Goal: Task Accomplishment & Management: Use online tool/utility

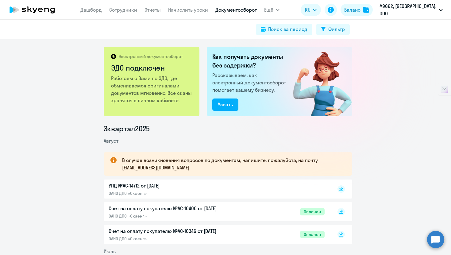
click at [441, 239] on circle at bounding box center [435, 239] width 17 height 17
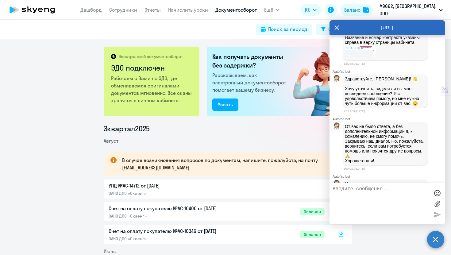
scroll to position [1124, 0]
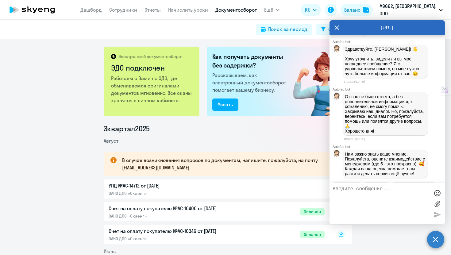
click at [360, 28] on img at bounding box center [360, 21] width 31 height 13
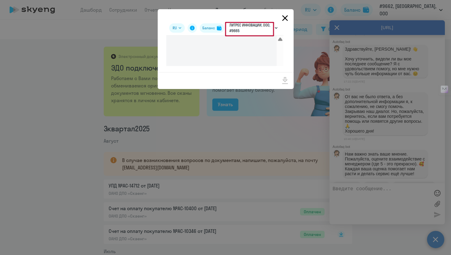
click at [284, 21] on icon "Close" at bounding box center [285, 18] width 10 height 10
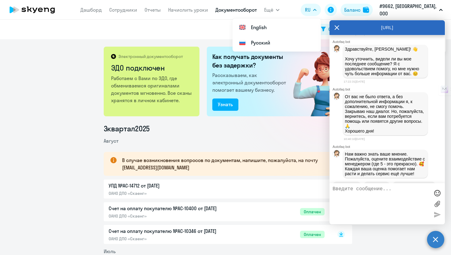
click at [411, 8] on p "#9662, [GEOGRAPHIC_DATA], ООО" at bounding box center [407, 9] width 57 height 15
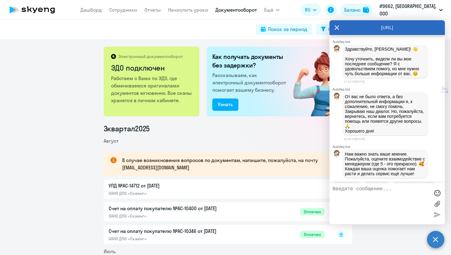
click at [411, 9] on p "#9662, [GEOGRAPHIC_DATA], ООО" at bounding box center [407, 9] width 57 height 15
click at [440, 9] on icon "button" at bounding box center [440, 10] width 3 height 2
click at [339, 26] on div "AutoFAQ.ai" at bounding box center [386, 27] width 115 height 15
click at [335, 27] on icon at bounding box center [336, 27] width 5 height 15
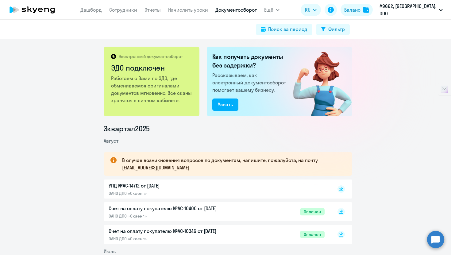
click at [429, 242] on circle at bounding box center [435, 239] width 17 height 17
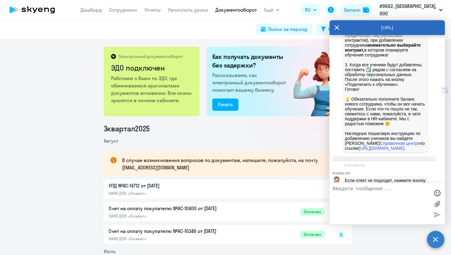
scroll to position [746, 0]
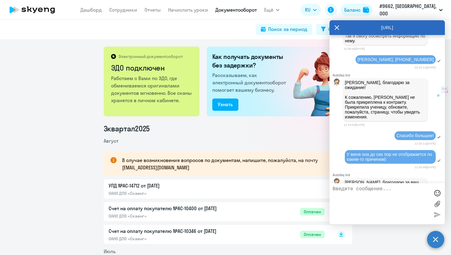
click at [370, 62] on span "Гордиенко Мария Александровна, +7(968)784-55-72" at bounding box center [395, 59] width 76 height 5
drag, startPoint x: 385, startPoint y: 163, endPoint x: 384, endPoint y: 160, distance: 3.4
click at [384, 64] on div "Гордиенко Мария Александровна, +7(968)784-55-72" at bounding box center [395, 59] width 80 height 9
drag, startPoint x: 384, startPoint y: 160, endPoint x: 349, endPoint y: 151, distance: 35.8
click at [355, 64] on div "Гордиенко Мария Александровна, +7(968)784-55-72" at bounding box center [395, 59] width 80 height 9
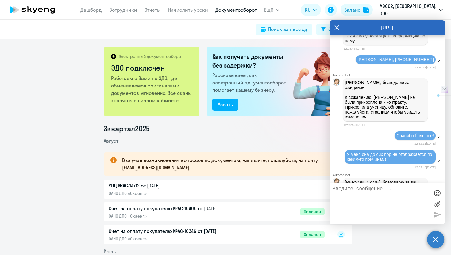
copy span "Гордиенко Мария Александровна, +7(968)784-55-72"
click at [378, 191] on textarea at bounding box center [380, 203] width 97 height 35
paste textarea "Гордиенко Мария Александровна, +7(968)784-55-72"
type textarea "Добрый день! Добавьте, пожалуйста, сотрудника: Гордиенко Мария Александровна, +…"
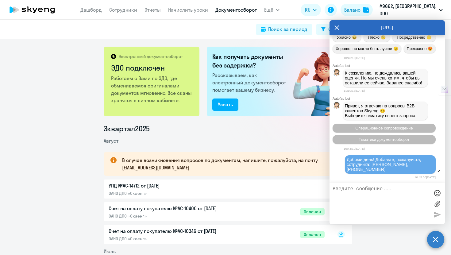
scroll to position [1462, 0]
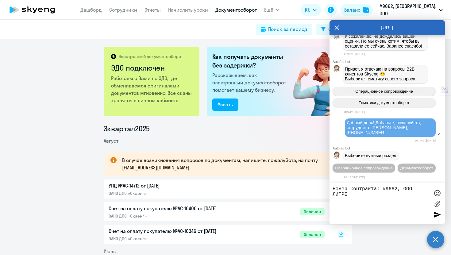
type textarea "Номер контракта: #9662, ООО ЛИТРЕС"
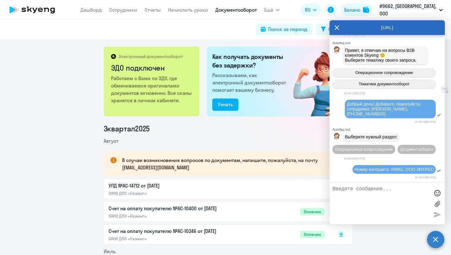
scroll to position [1532, 0]
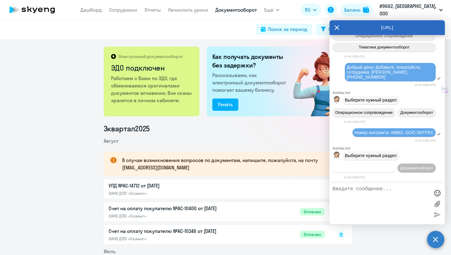
click at [395, 163] on button "Операционное сопровождение" at bounding box center [363, 167] width 63 height 9
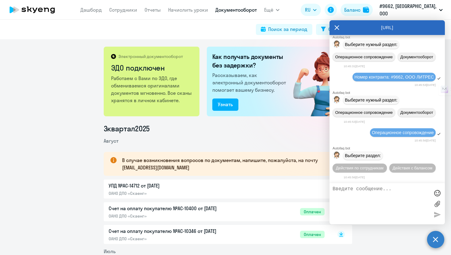
scroll to position [1601, 0]
click at [383, 166] on span "Действия по сотрудникам" at bounding box center [360, 168] width 48 height 5
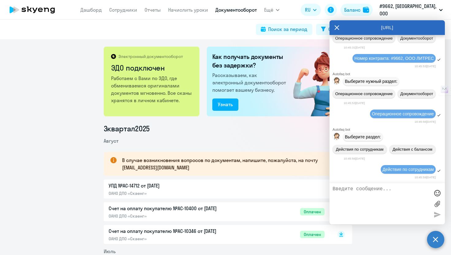
scroll to position [1694, 0]
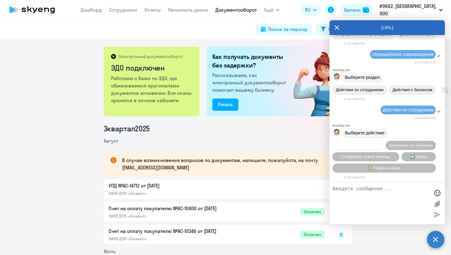
click at [383, 141] on button "Подключить к обучению" at bounding box center [357, 145] width 51 height 9
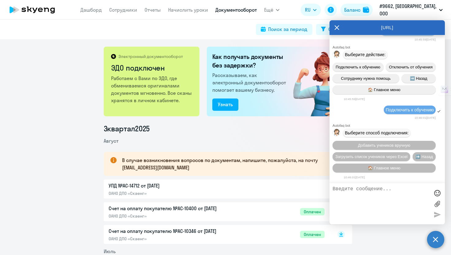
scroll to position [1775, 0]
click at [394, 166] on span "🏠 Главное меню" at bounding box center [384, 168] width 32 height 5
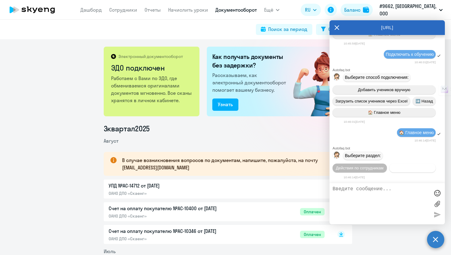
scroll to position [1844, 0]
click at [383, 166] on span "Действия по сотрудникам" at bounding box center [360, 168] width 48 height 5
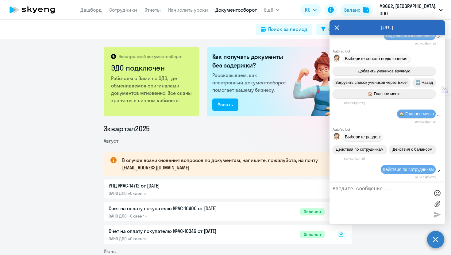
scroll to position [1937, 0]
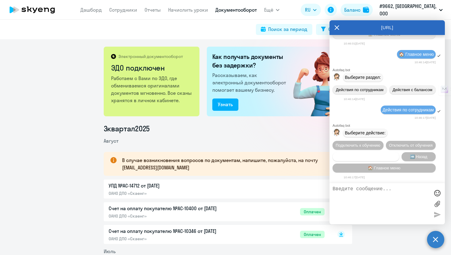
click at [344, 154] on span "Сотруднику нужна помощь" at bounding box center [366, 156] width 50 height 5
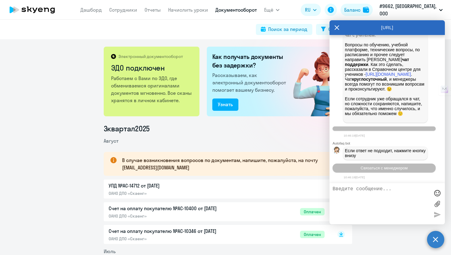
scroll to position [2159, 0]
click at [403, 167] on span "Связаться с менеджером" at bounding box center [383, 168] width 47 height 5
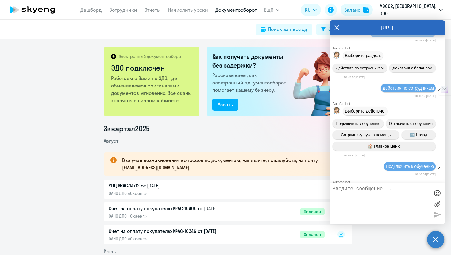
scroll to position [1520, 0]
drag, startPoint x: 420, startPoint y: 60, endPoint x: 344, endPoint y: 51, distance: 76.3
copy span "Добрый день! Добавьте, пожалуйста, сотрудника: Гордиенко Мария Александровна, +…"
click at [363, 193] on textarea at bounding box center [380, 203] width 97 height 35
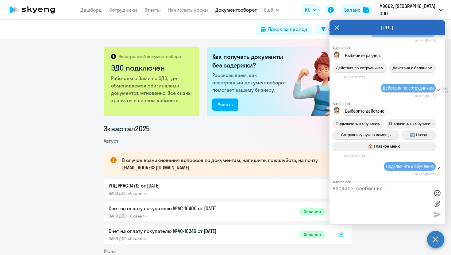
paste textarea "Добрый день! Добавьте, пожалуйста, сотрудника: Гордиенко Мария Александровна, +…"
type textarea "Добрый день! Добавьте, пожалуйста, сотрудника: Гордиенко Мария Александровна, +…"
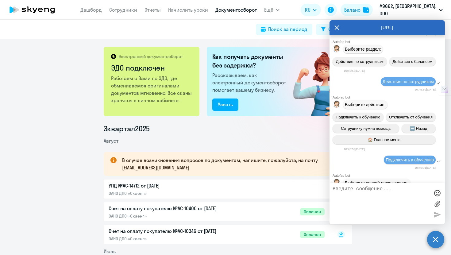
scroll to position [1484, 0]
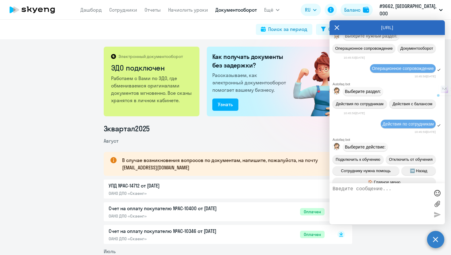
drag, startPoint x: 349, startPoint y: 166, endPoint x: 432, endPoint y: 168, distance: 82.5
click at [432, 18] on div "Номер контракта: #9662, ООО ЛИТРЕС" at bounding box center [386, 13] width 115 height 10
copy span "Номер контракта: #9662, ООО ЛИТРЕС"
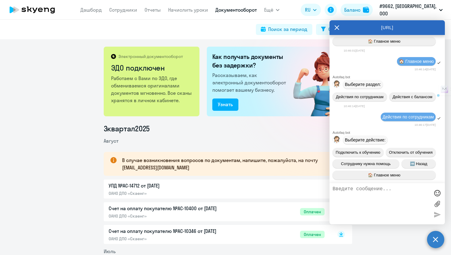
scroll to position [2208, 0]
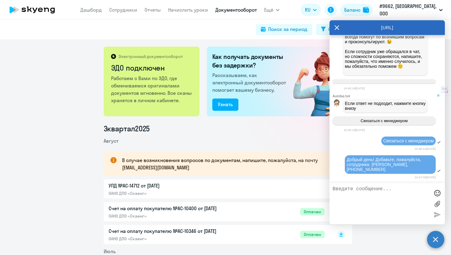
click at [374, 193] on textarea at bounding box center [380, 203] width 97 height 35
paste textarea "Номер контракта: #9662, ООО ЛИТРЕС"
type textarea "Номер контракта: #9662, ООО ЛИТРЕС"
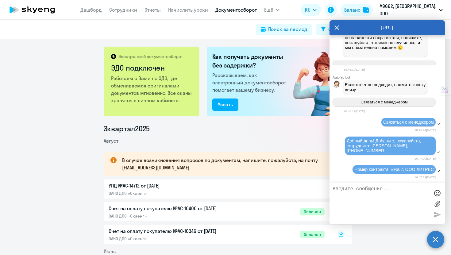
click at [341, 29] on div "AutoFAQ.ai" at bounding box center [386, 27] width 115 height 15
click at [337, 27] on icon at bounding box center [336, 27] width 5 height 5
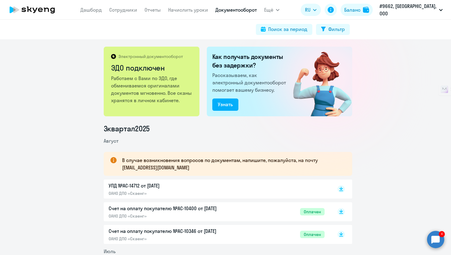
click at [440, 237] on circle at bounding box center [435, 239] width 17 height 17
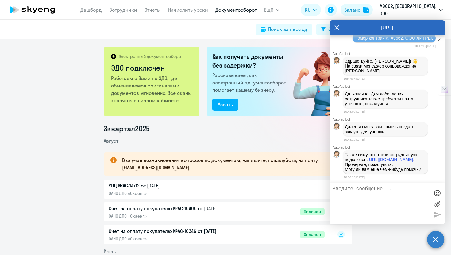
scroll to position [2382, 0]
click at [379, 157] on link "https://business.skyeng.ru/companies/9665/students/21493457/english" at bounding box center [390, 159] width 45 height 5
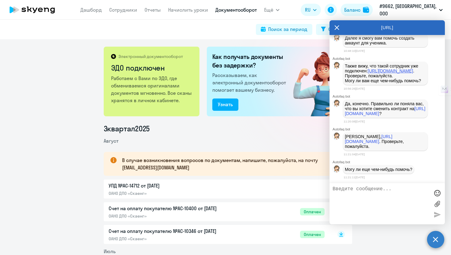
scroll to position [2490, 0]
click at [377, 138] on link "https://business.skyeng.ru/companies/9662/students/21493457/english" at bounding box center [369, 139] width 48 height 10
click at [338, 25] on icon at bounding box center [336, 27] width 5 height 15
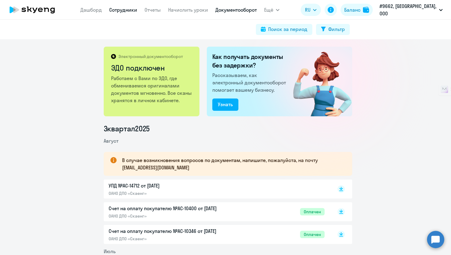
click at [122, 10] on link "Сотрудники" at bounding box center [123, 10] width 28 height 6
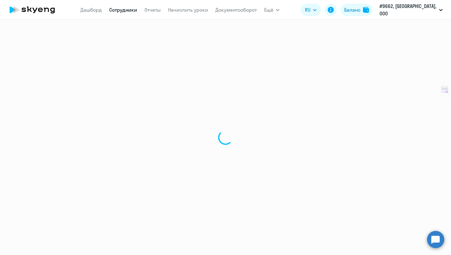
select select "30"
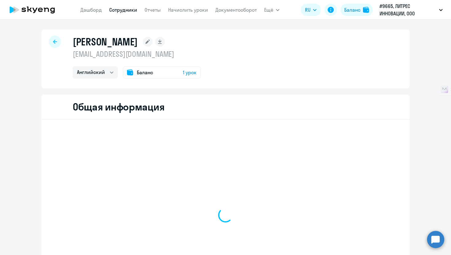
select select "english"
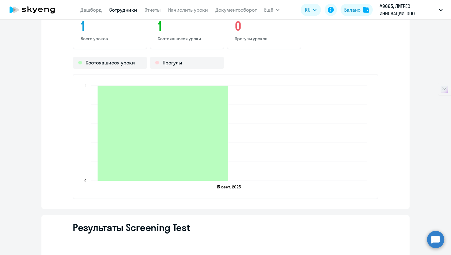
scroll to position [872, 0]
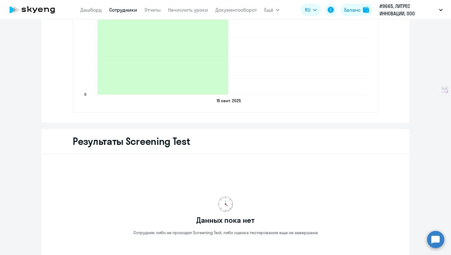
click at [124, 6] on app-menu-item-link "Сотрудники" at bounding box center [123, 10] width 28 height 8
click at [125, 12] on link "Сотрудники" at bounding box center [123, 10] width 28 height 6
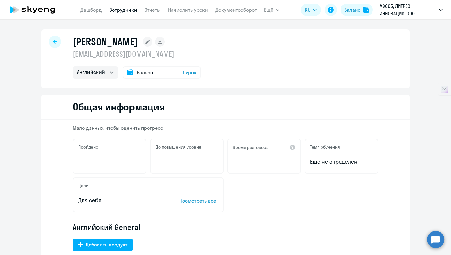
select select "30"
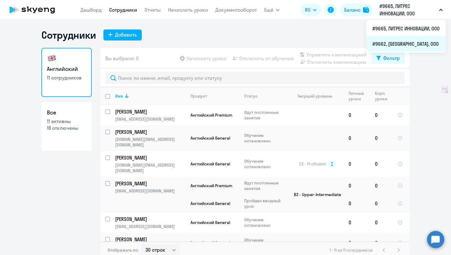
click at [400, 41] on li "#9662, [GEOGRAPHIC_DATA], ООО" at bounding box center [405, 43] width 79 height 15
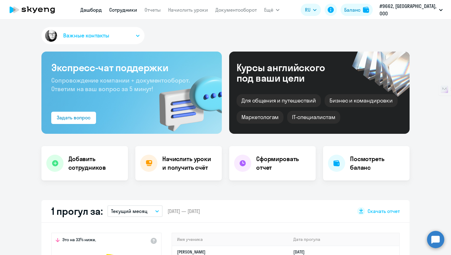
click at [130, 11] on link "Сотрудники" at bounding box center [123, 10] width 28 height 6
select select "30"
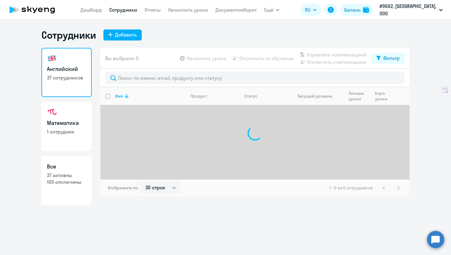
click at [435, 238] on circle at bounding box center [435, 239] width 17 height 17
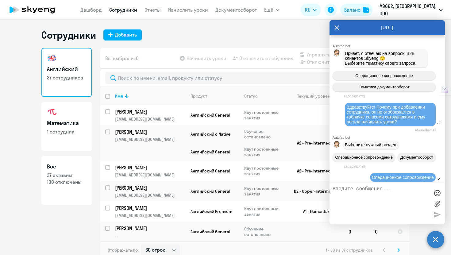
scroll to position [2382, 0]
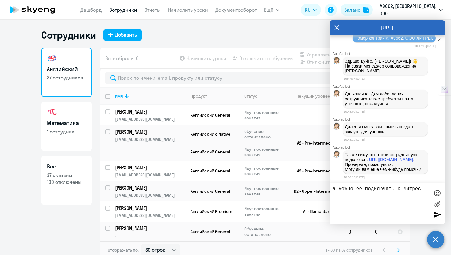
type textarea "а можно ее подключить к [PERSON_NAME]?"
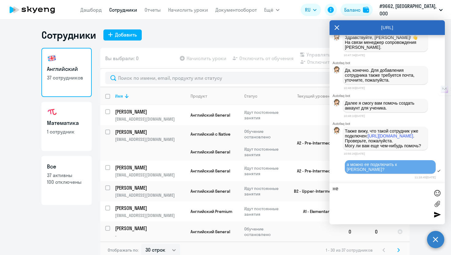
type textarea "н"
type textarea "а из ООО Литрес Инновации удалить"
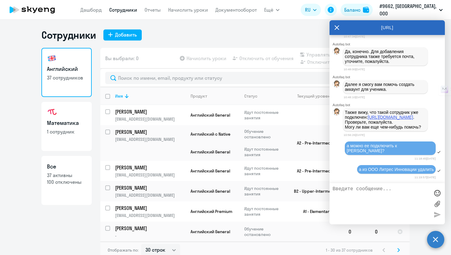
click at [368, 115] on link "https://business.skyeng.ru/companies/9665/students/21493457/english" at bounding box center [390, 117] width 45 height 5
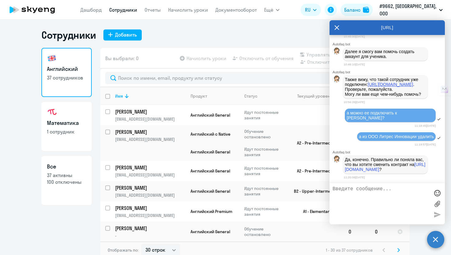
scroll to position [2465, 0]
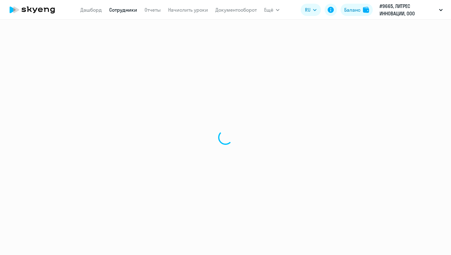
select select "english"
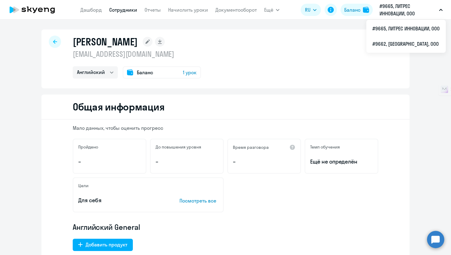
click at [406, 9] on p "#9665, ЛИТРЕС ИННОВАЦИИ, ООО" at bounding box center [407, 9] width 57 height 15
click at [409, 42] on li "#9662, [GEOGRAPHIC_DATA], ООО" at bounding box center [405, 43] width 79 height 15
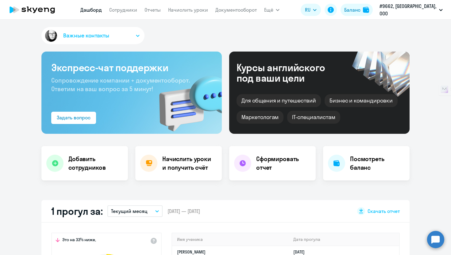
click at [429, 240] on circle at bounding box center [435, 239] width 17 height 17
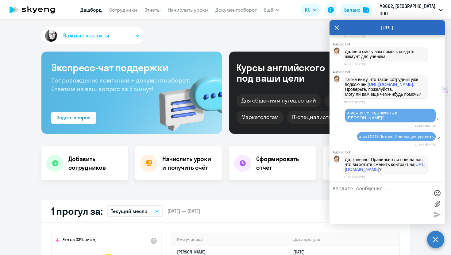
scroll to position [2294, 0]
select select "30"
click at [389, 162] on link "[URL][DOMAIN_NAME]" at bounding box center [385, 167] width 80 height 10
click at [388, 194] on textarea at bounding box center [380, 203] width 97 height 35
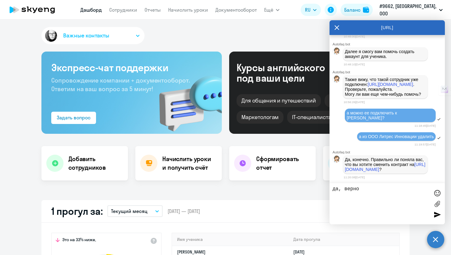
type textarea "да, верно"
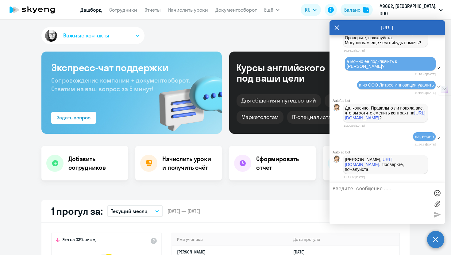
scroll to position [2524, 0]
click at [341, 28] on div "AutoFAQ.ai" at bounding box center [386, 27] width 115 height 15
click at [320, 32] on div "Важные контакты" at bounding box center [225, 37] width 368 height 20
click at [336, 28] on icon at bounding box center [336, 27] width 5 height 5
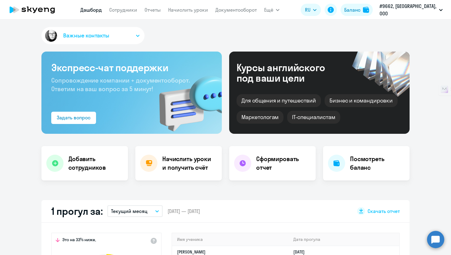
click at [128, 6] on app-menu-item-link "Сотрудники" at bounding box center [123, 10] width 28 height 8
click at [131, 12] on link "Сотрудники" at bounding box center [123, 10] width 28 height 6
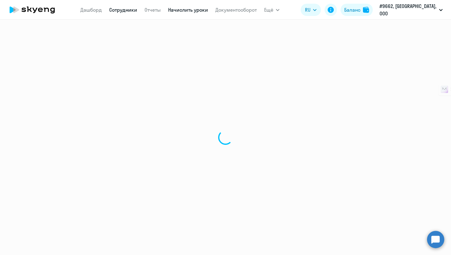
select select "30"
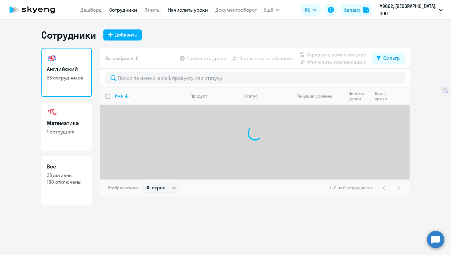
click at [208, 11] on link "Начислить уроки" at bounding box center [188, 10] width 40 height 6
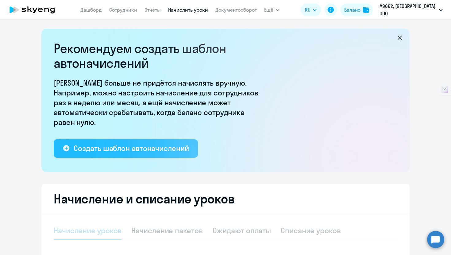
select select "10"
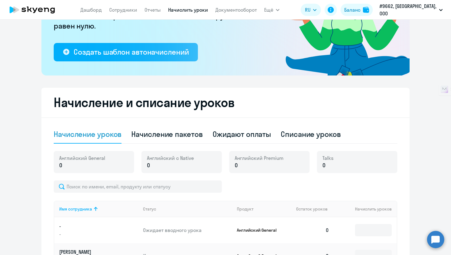
scroll to position [97, 0]
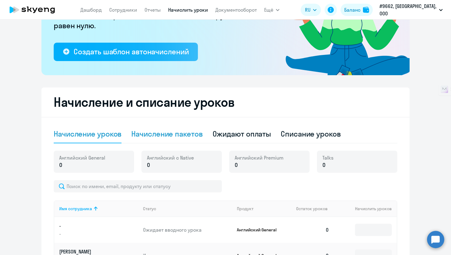
click at [174, 133] on div "Начисление пакетов" at bounding box center [166, 134] width 71 height 10
select select "10"
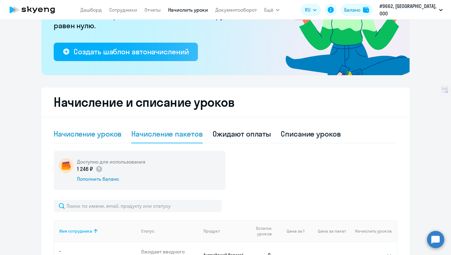
click at [74, 133] on div "Начисление уроков" at bounding box center [88, 134] width 68 height 10
select select "10"
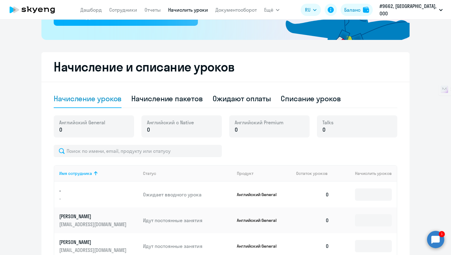
scroll to position [212, 0]
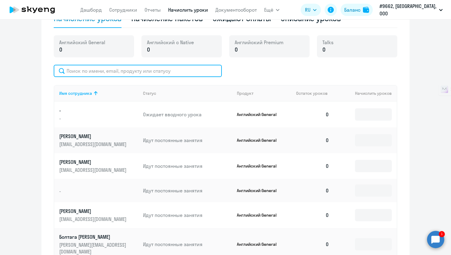
click at [173, 70] on input "text" at bounding box center [138, 71] width 168 height 12
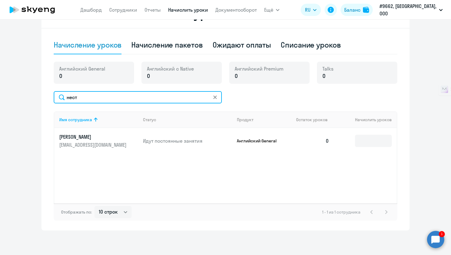
scroll to position [185, 0]
type input "нест"
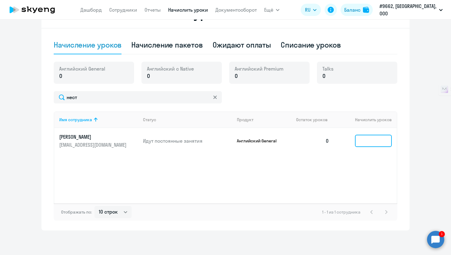
click at [365, 136] on input at bounding box center [373, 141] width 37 height 12
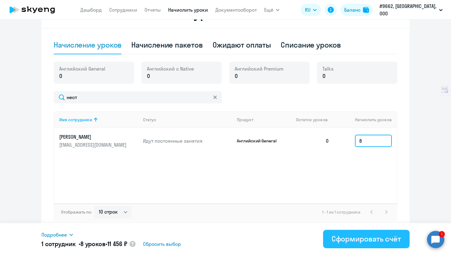
type input "8"
click at [371, 245] on button "Сформировать счёт" at bounding box center [366, 239] width 86 height 18
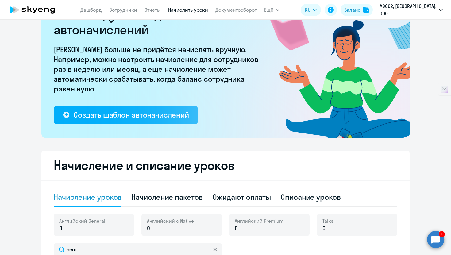
scroll to position [0, 0]
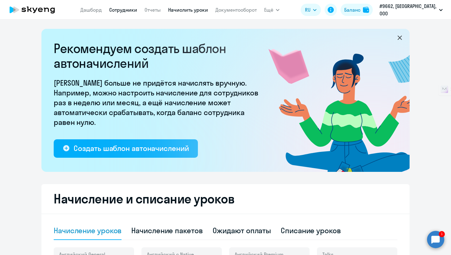
click at [129, 10] on link "Сотрудники" at bounding box center [123, 10] width 28 height 6
select select "30"
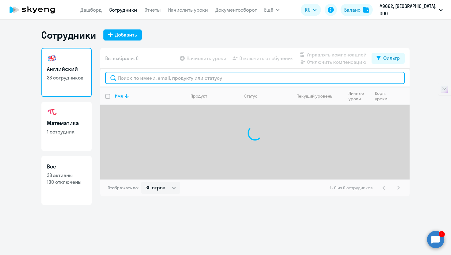
click at [148, 75] on input "text" at bounding box center [254, 78] width 299 height 12
type input "несте"
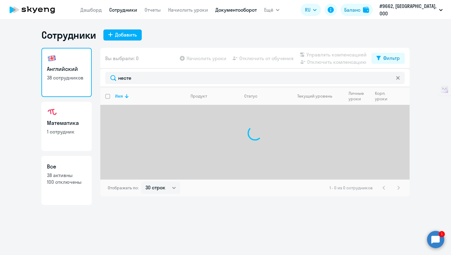
click at [235, 8] on link "Документооборот" at bounding box center [235, 10] width 41 height 6
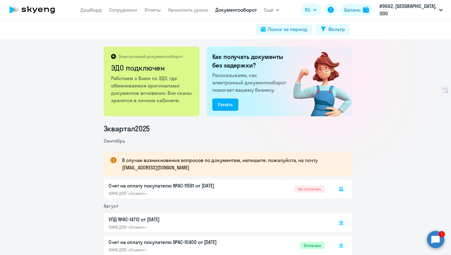
click at [340, 190] on icon at bounding box center [341, 189] width 4 height 4
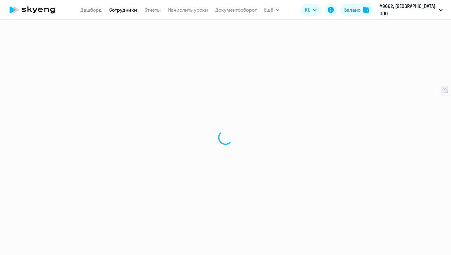
select select "english"
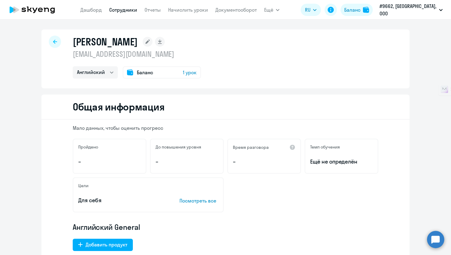
click at [431, 238] on circle at bounding box center [435, 239] width 17 height 17
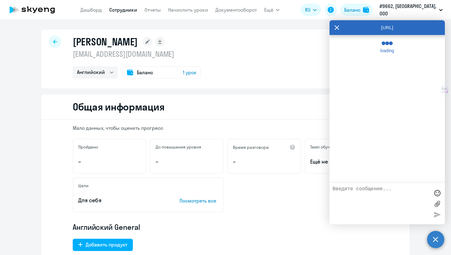
click at [375, 188] on textarea at bounding box center [380, 203] width 97 height 35
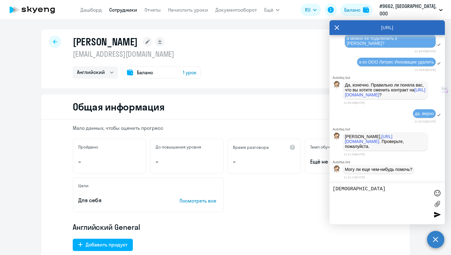
scroll to position [2548, 0]
type textarea "Спасибо большое)"
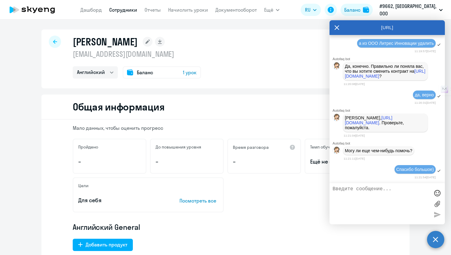
click at [340, 27] on div "[URL]" at bounding box center [386, 27] width 115 height 15
click at [337, 28] on icon at bounding box center [336, 27] width 5 height 5
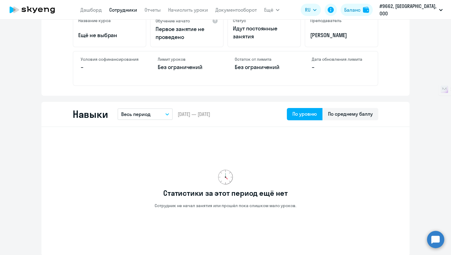
scroll to position [401, 0]
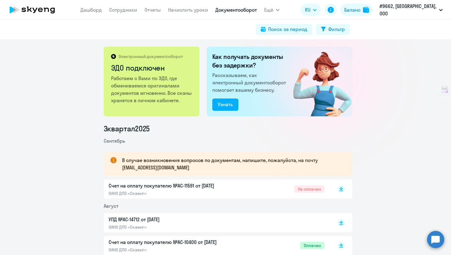
click at [344, 186] on div "Счет на оплату покупателю №AC-11591 от [DATE] ОАНО ДПО «Скаенг» Не оплачен" at bounding box center [228, 188] width 248 height 19
click at [339, 188] on rect at bounding box center [340, 188] width 7 height 7
